Goal: Information Seeking & Learning: Learn about a topic

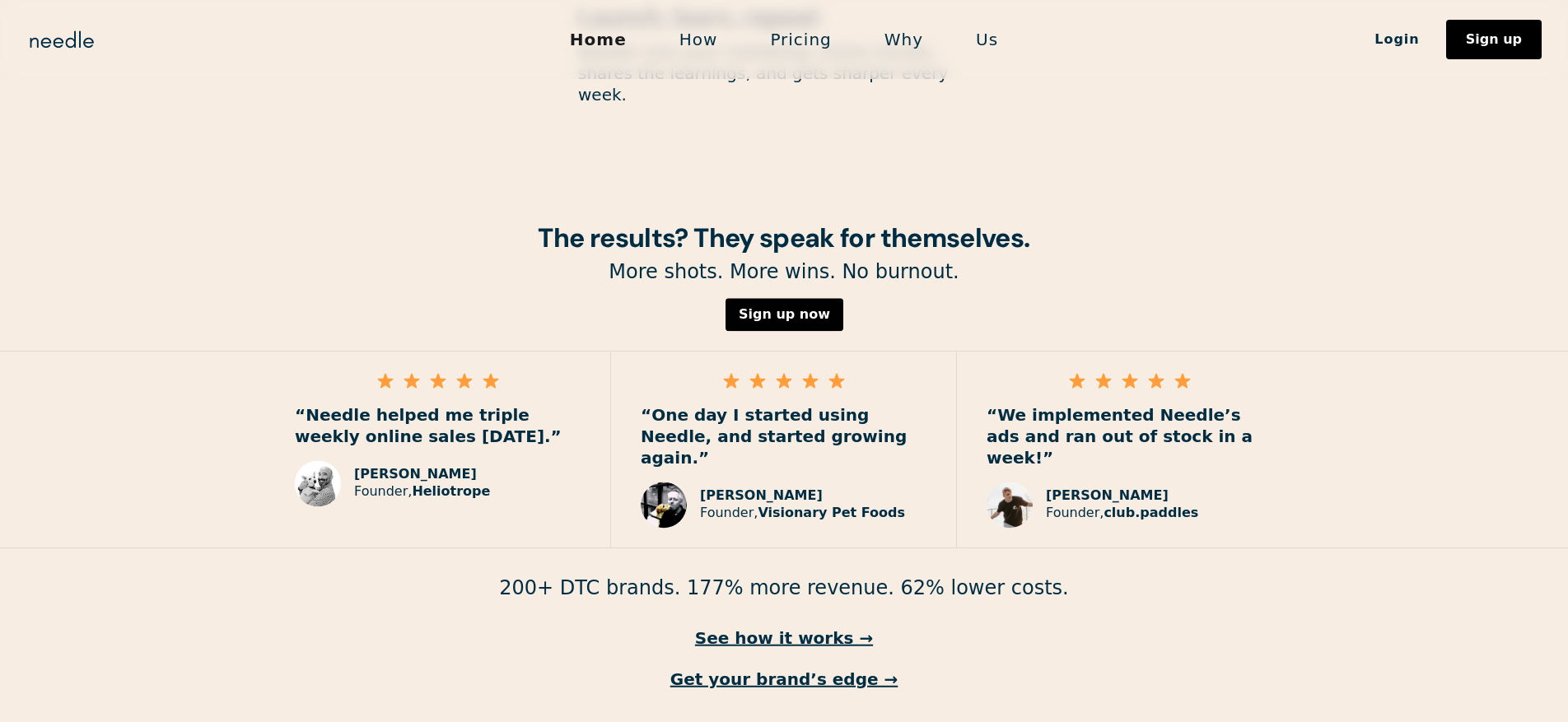
scroll to position [2010, 0]
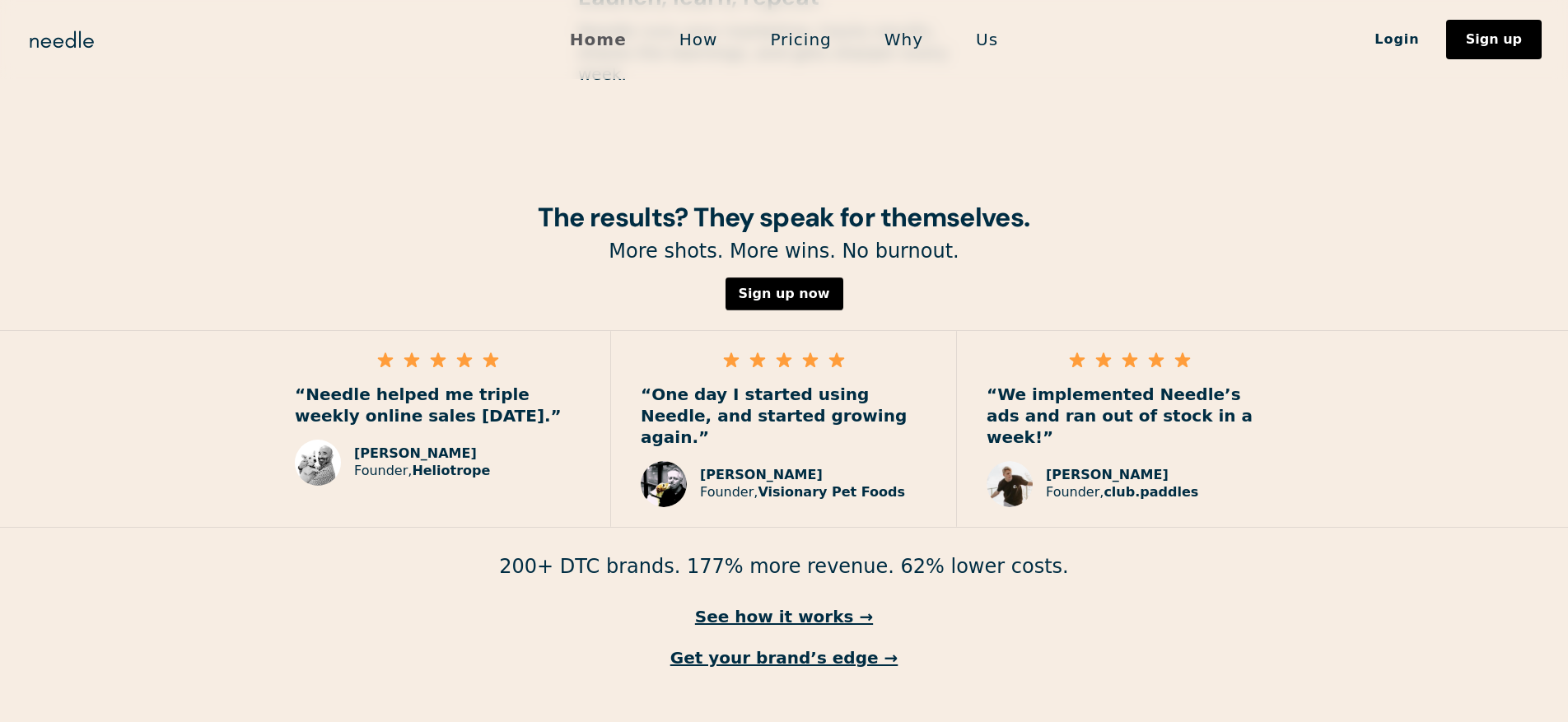
click at [608, 48] on link "Home" at bounding box center [598, 39] width 109 height 35
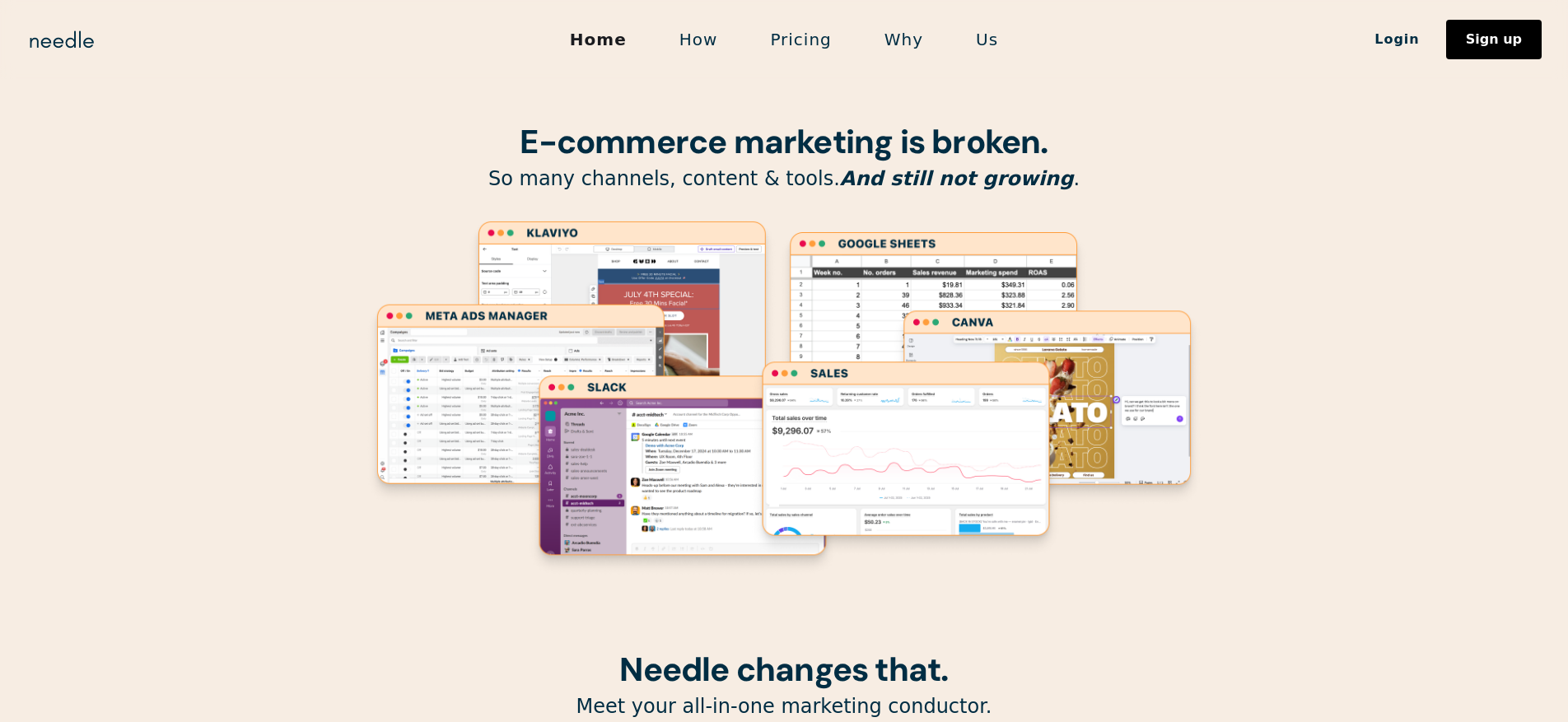
click at [809, 41] on link "Pricing" at bounding box center [800, 39] width 114 height 35
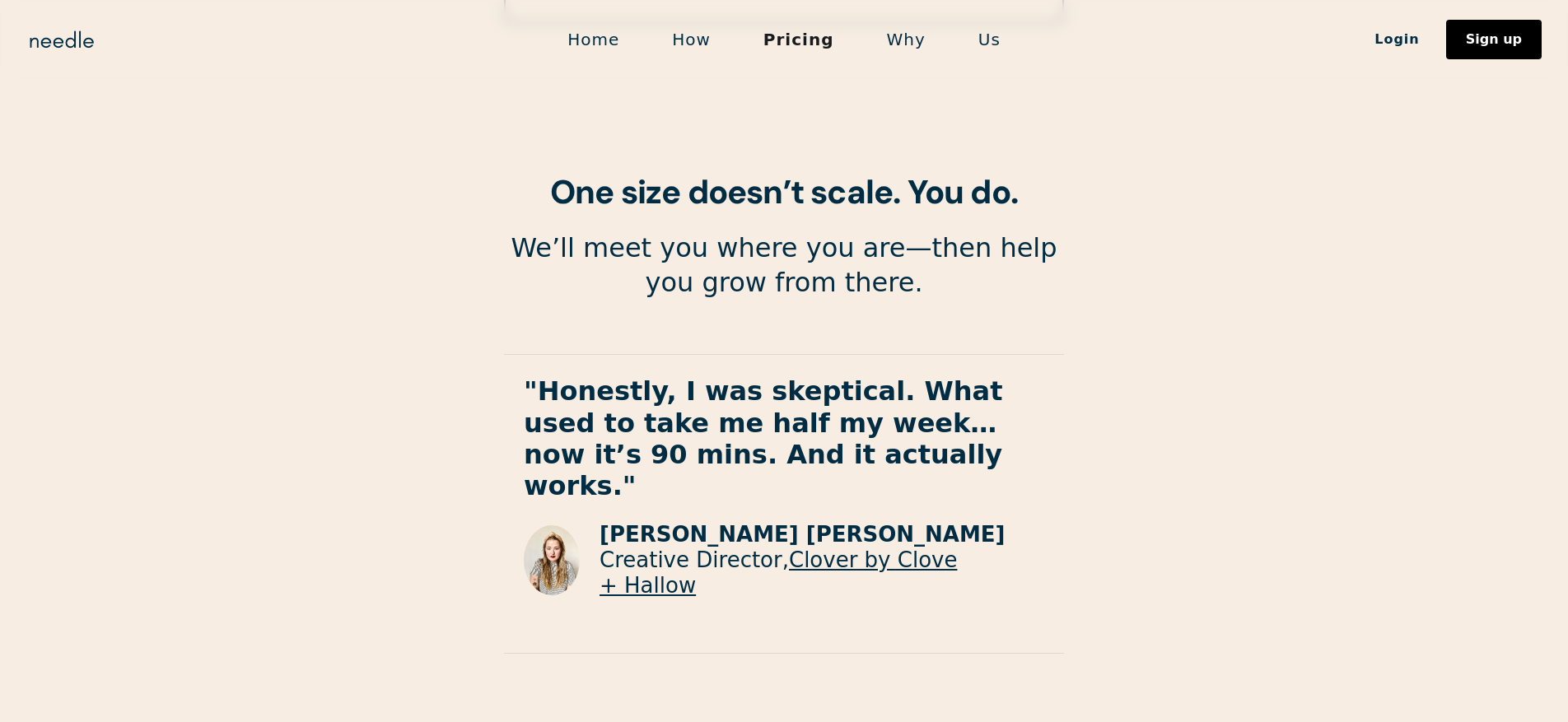
scroll to position [2963, 0]
